Goal: Information Seeking & Learning: Learn about a topic

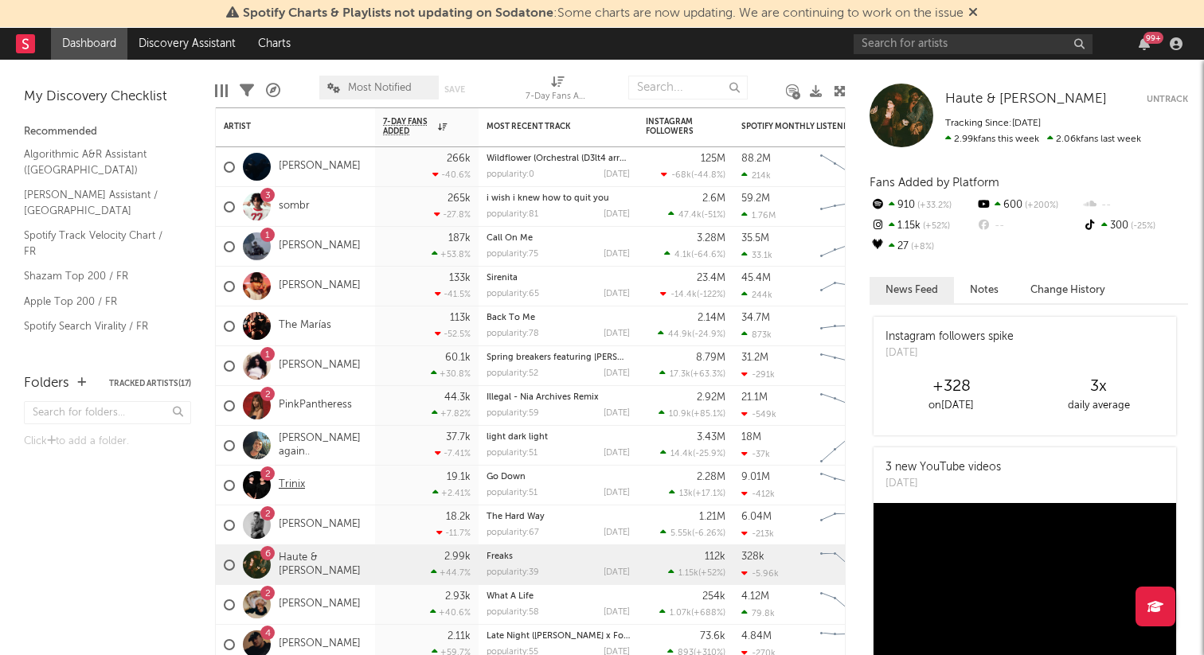
click at [295, 481] on link "Trinix" at bounding box center [292, 486] width 26 height 14
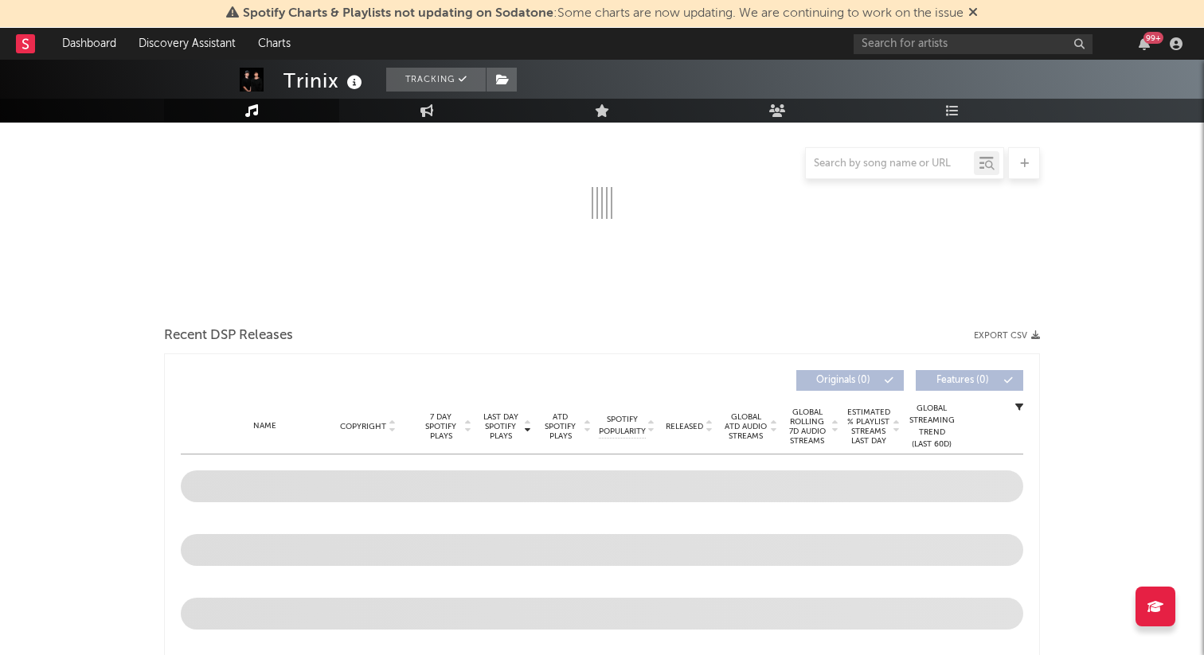
scroll to position [236, 0]
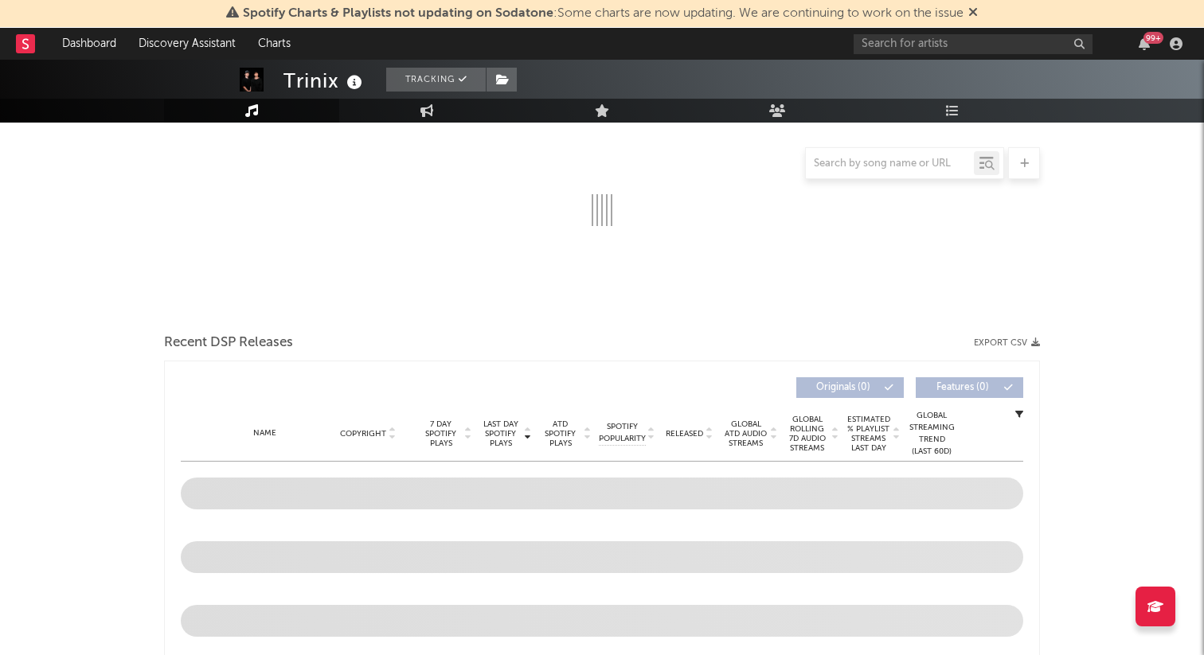
select select "6m"
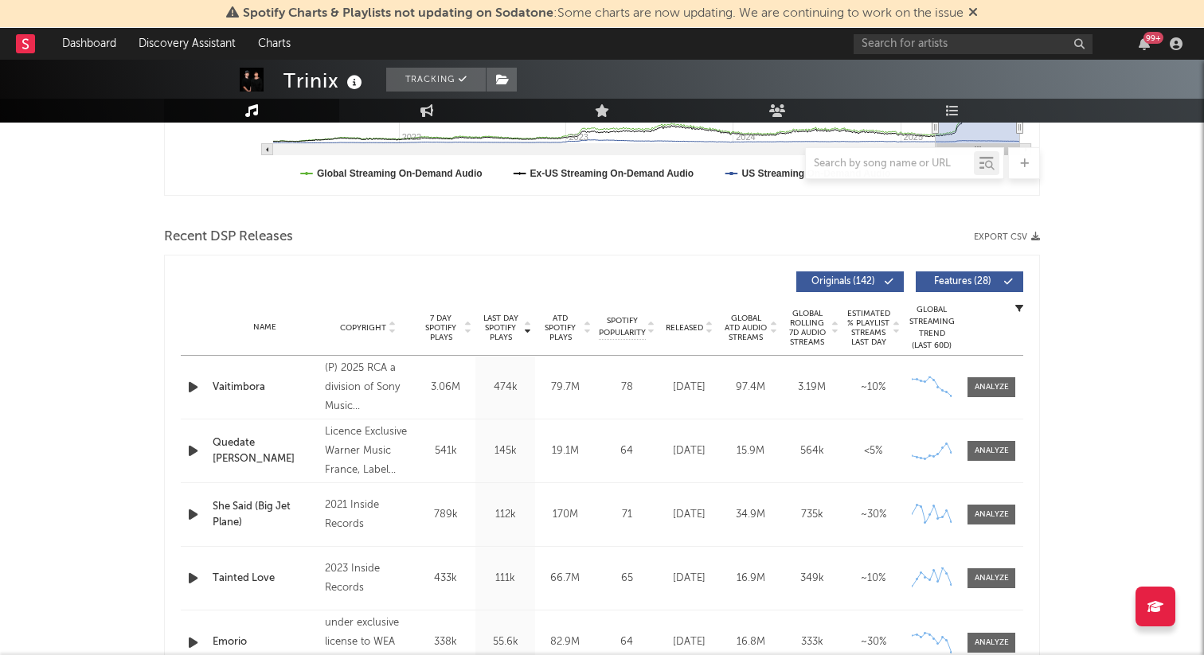
scroll to position [516, 0]
